Goal: Complete application form: Complete application form

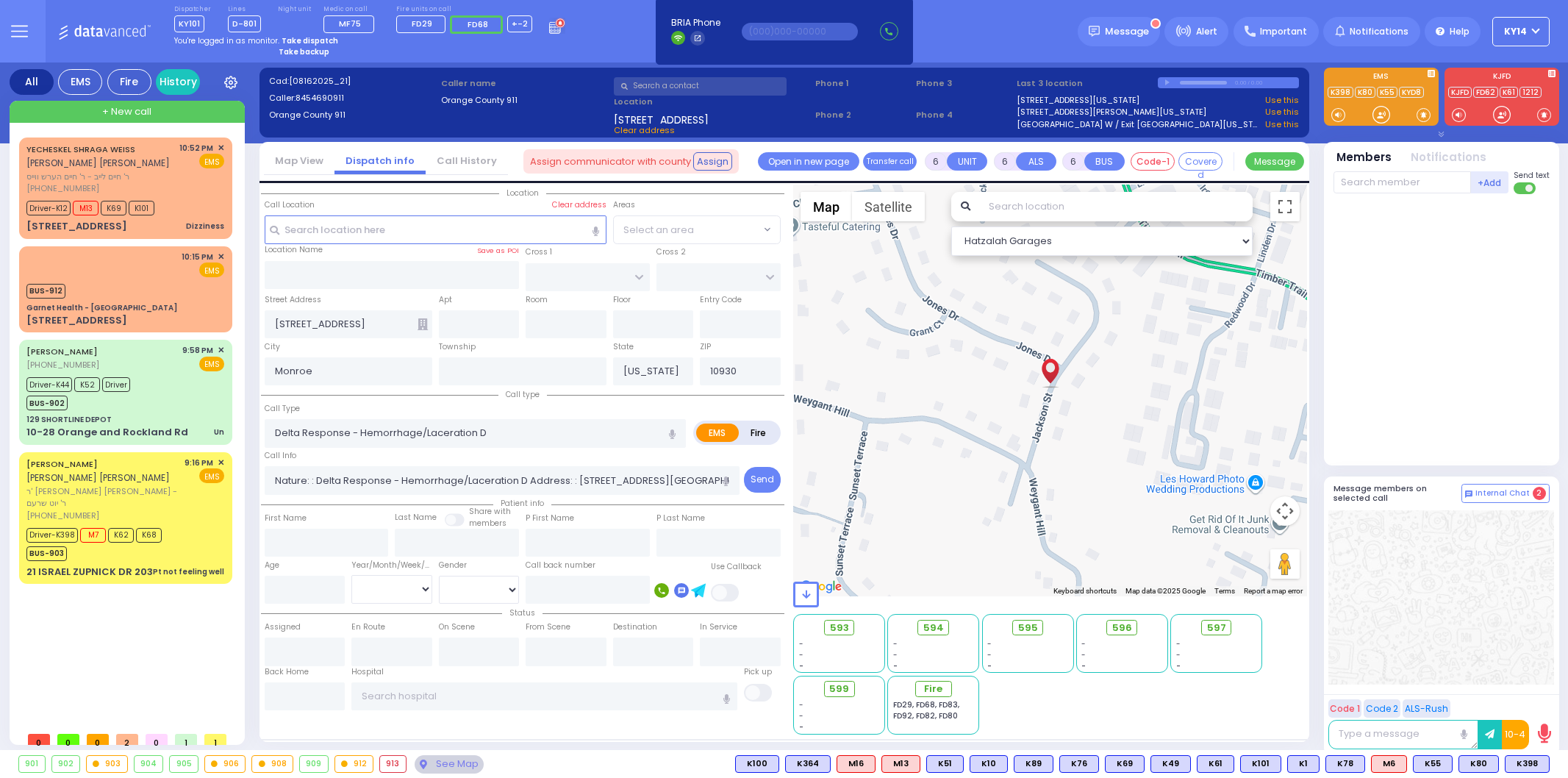
select select
